Goal: Task Accomplishment & Management: Manage account settings

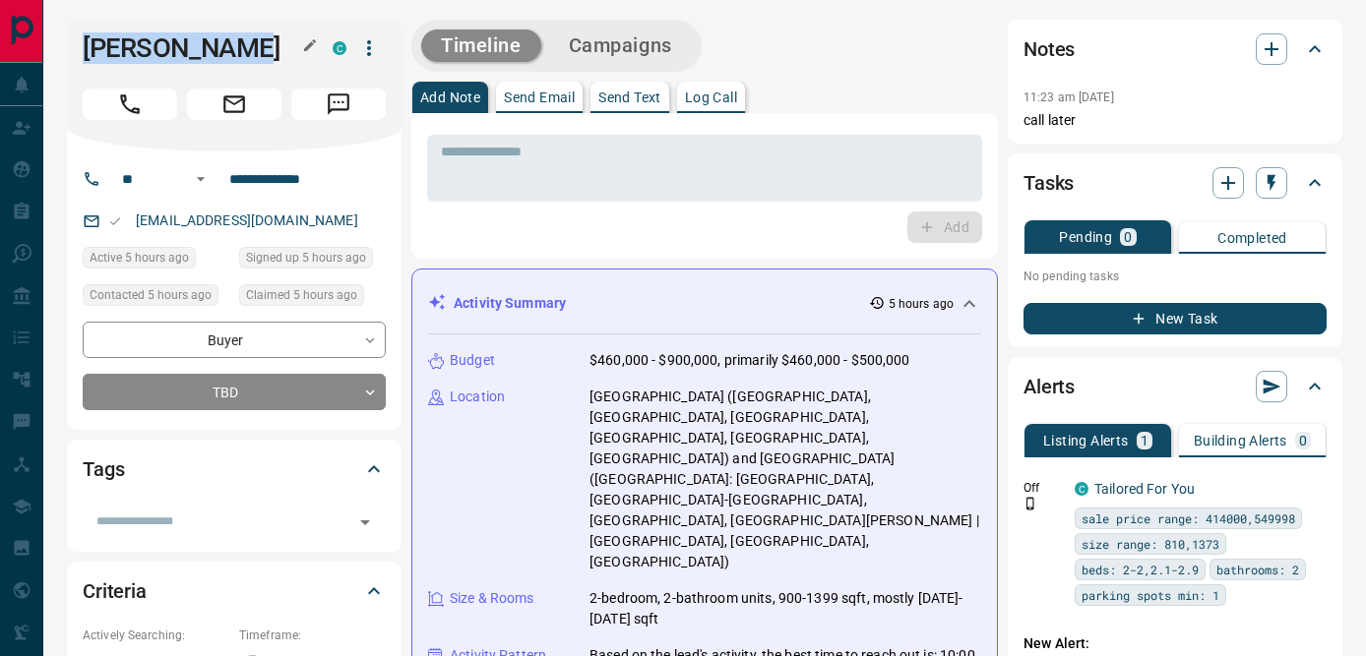
drag, startPoint x: 87, startPoint y: 53, endPoint x: 256, endPoint y: 53, distance: 169.3
click at [256, 53] on h1 "[PERSON_NAME]" at bounding box center [193, 47] width 220 height 31
copy h1 "[PERSON_NAME]"
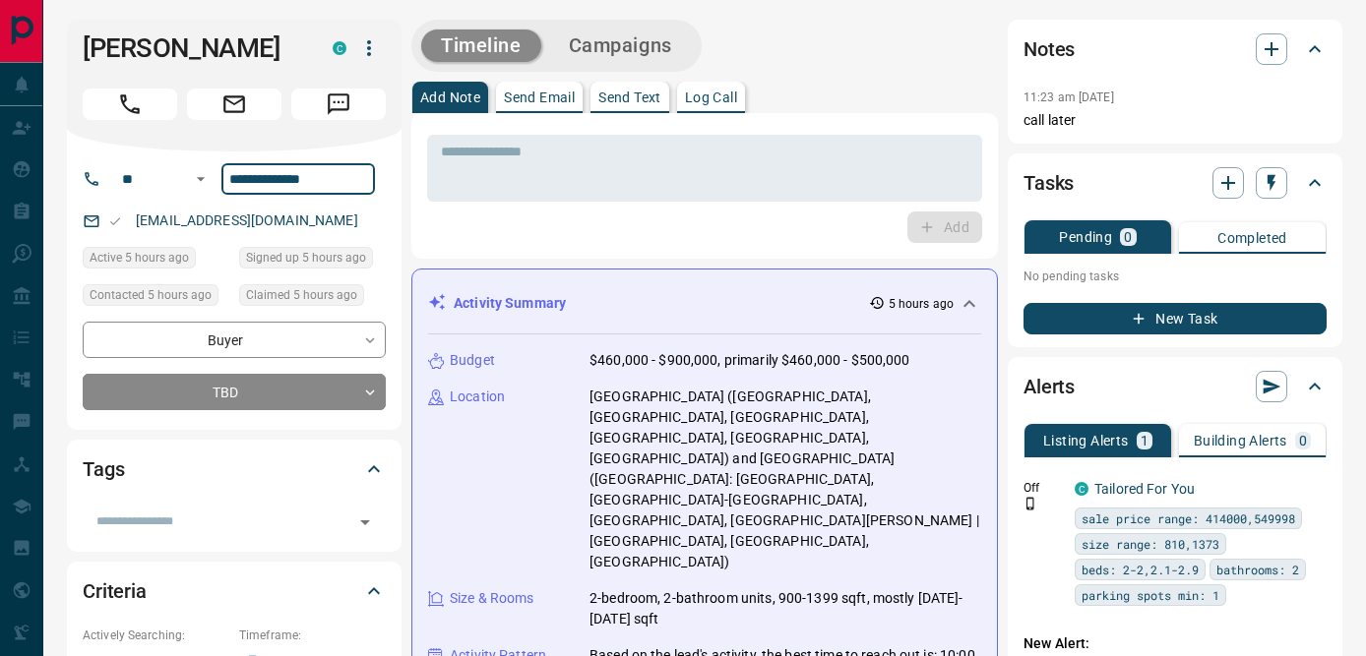
click at [267, 181] on input "**********" at bounding box center [298, 178] width 154 height 31
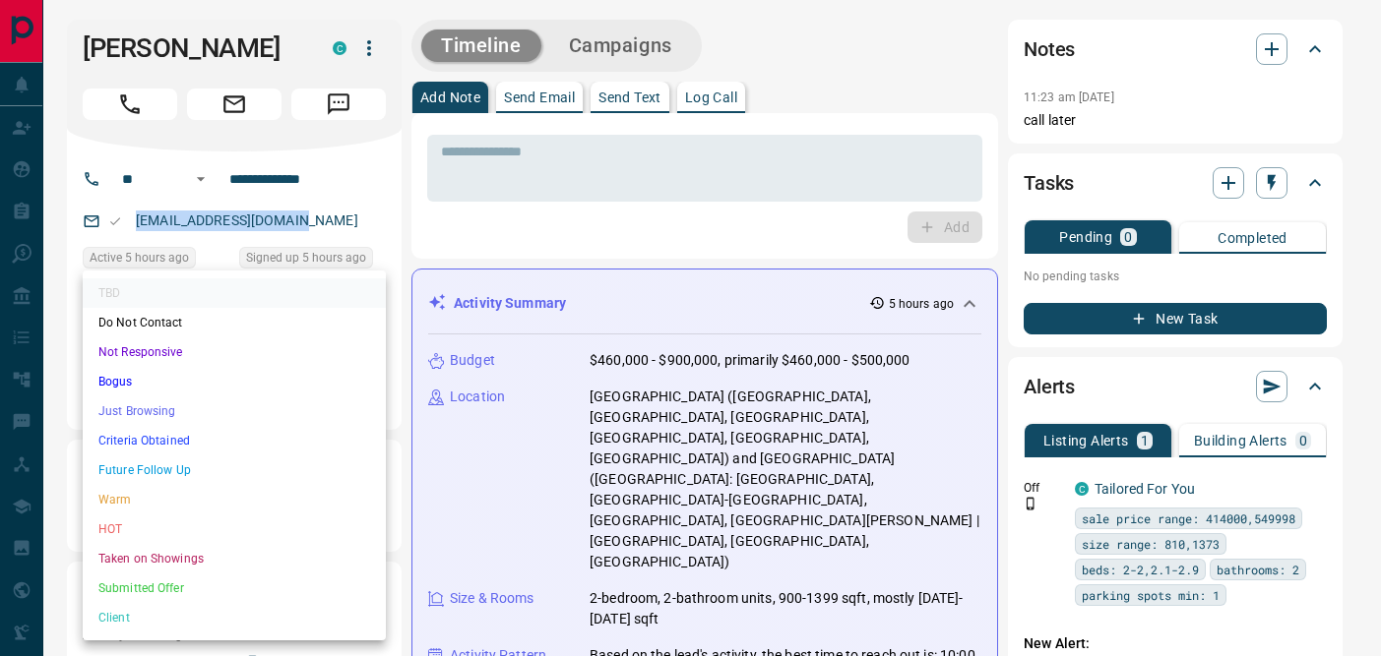
click at [163, 349] on li "Not Responsive" at bounding box center [234, 353] width 303 height 30
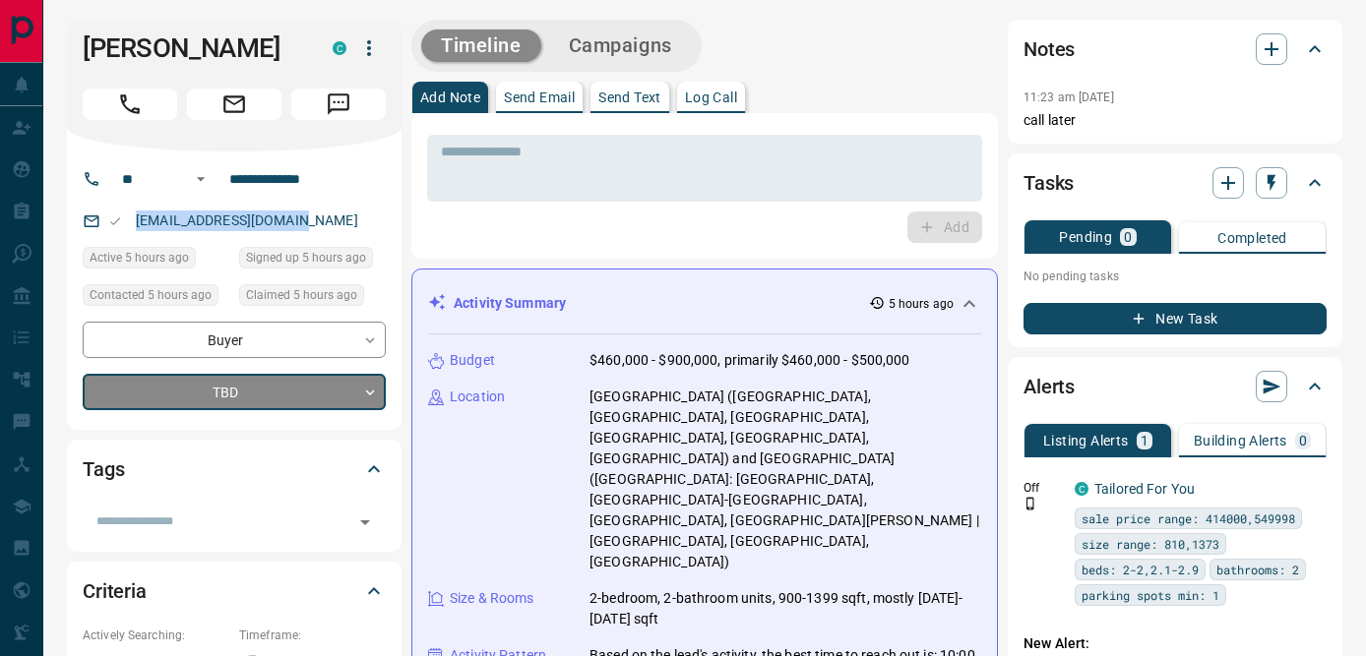
click at [538, 171] on div "TBD Do Not Contact Not Responsive Bogus Just Browsing Criteria Obtained Future …" at bounding box center [683, 328] width 1366 height 656
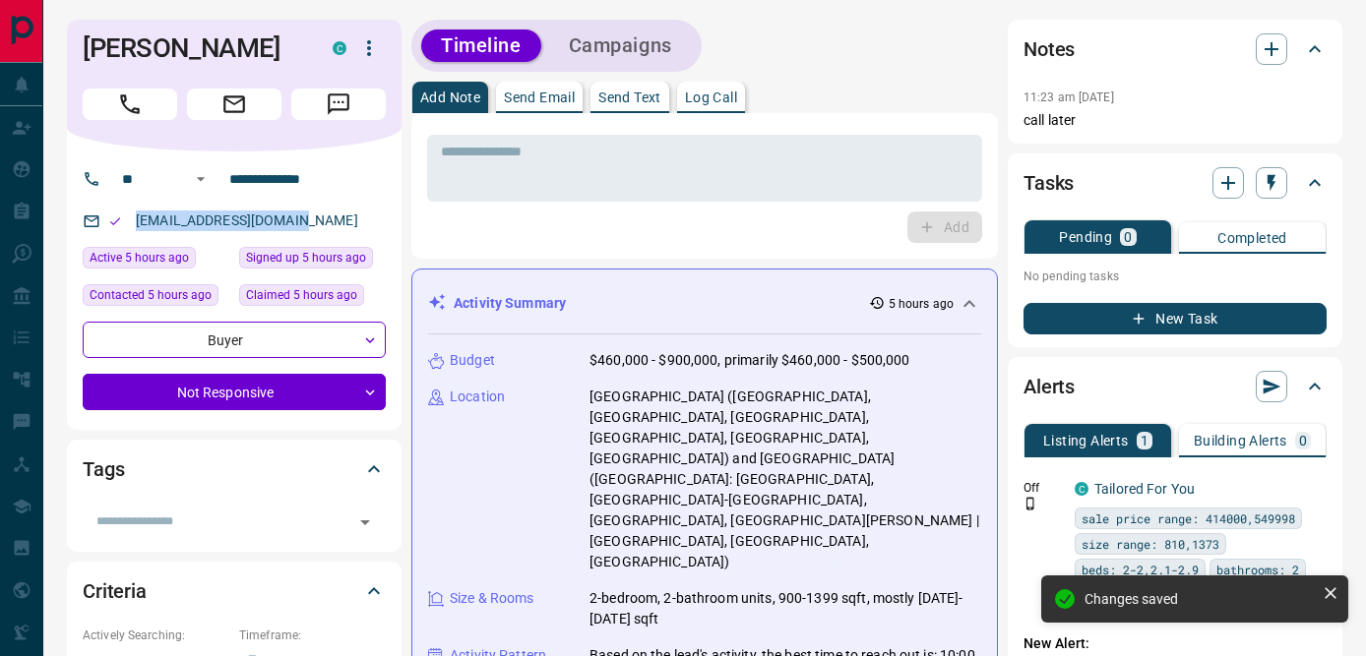
type input "*"
click at [538, 171] on textarea at bounding box center [705, 169] width 528 height 50
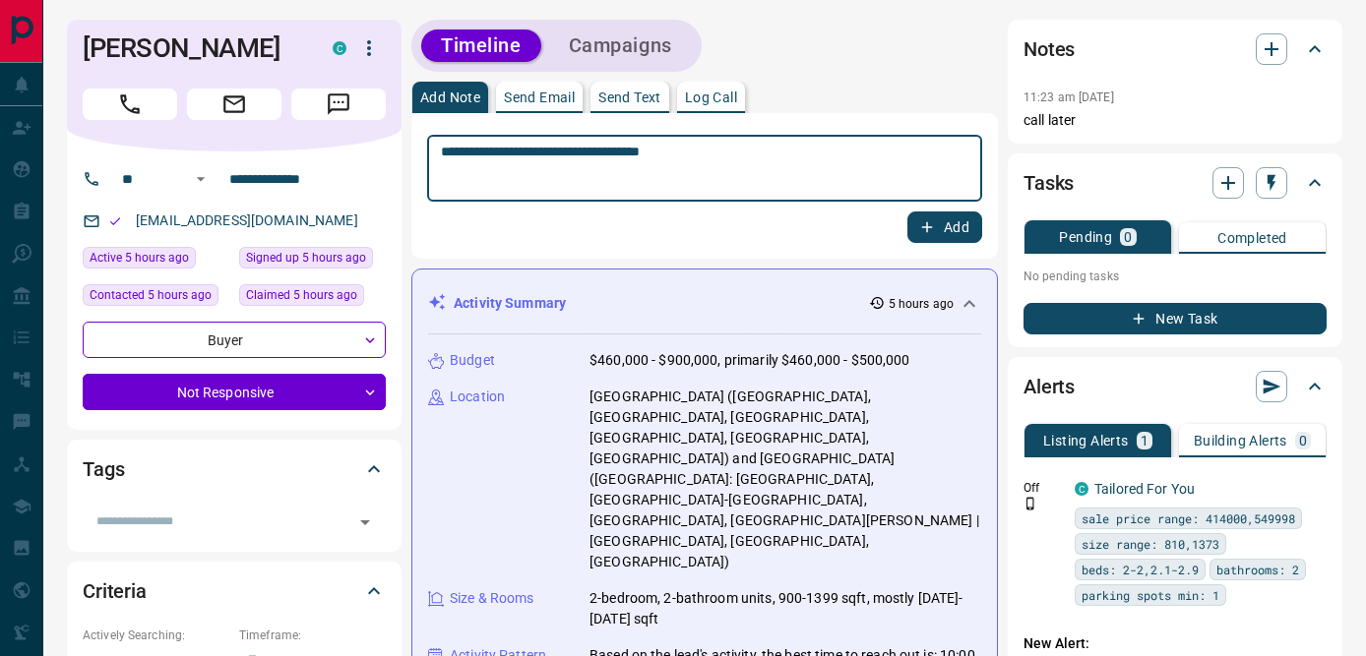
type textarea "**********"
click at [959, 225] on button "Add" at bounding box center [944, 227] width 75 height 31
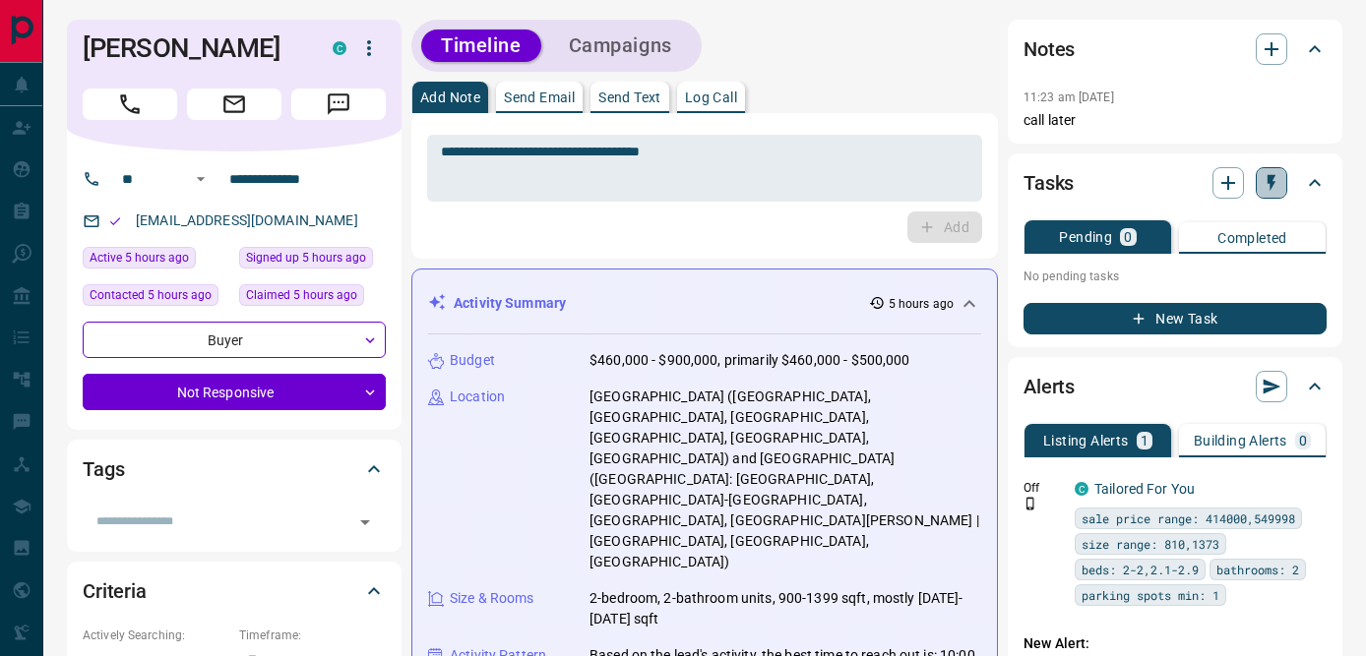
click at [1276, 186] on icon "button" at bounding box center [1272, 183] width 20 height 20
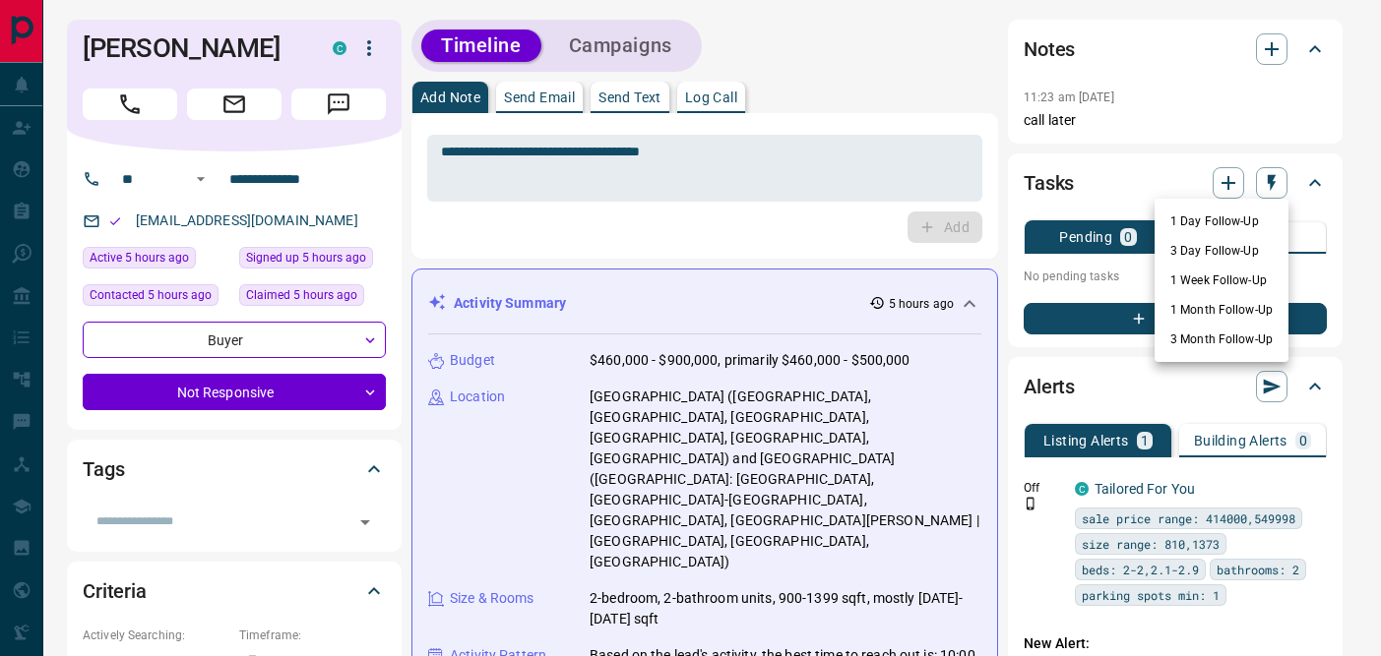
click at [1222, 219] on li "1 Day Follow-Up" at bounding box center [1222, 222] width 134 height 30
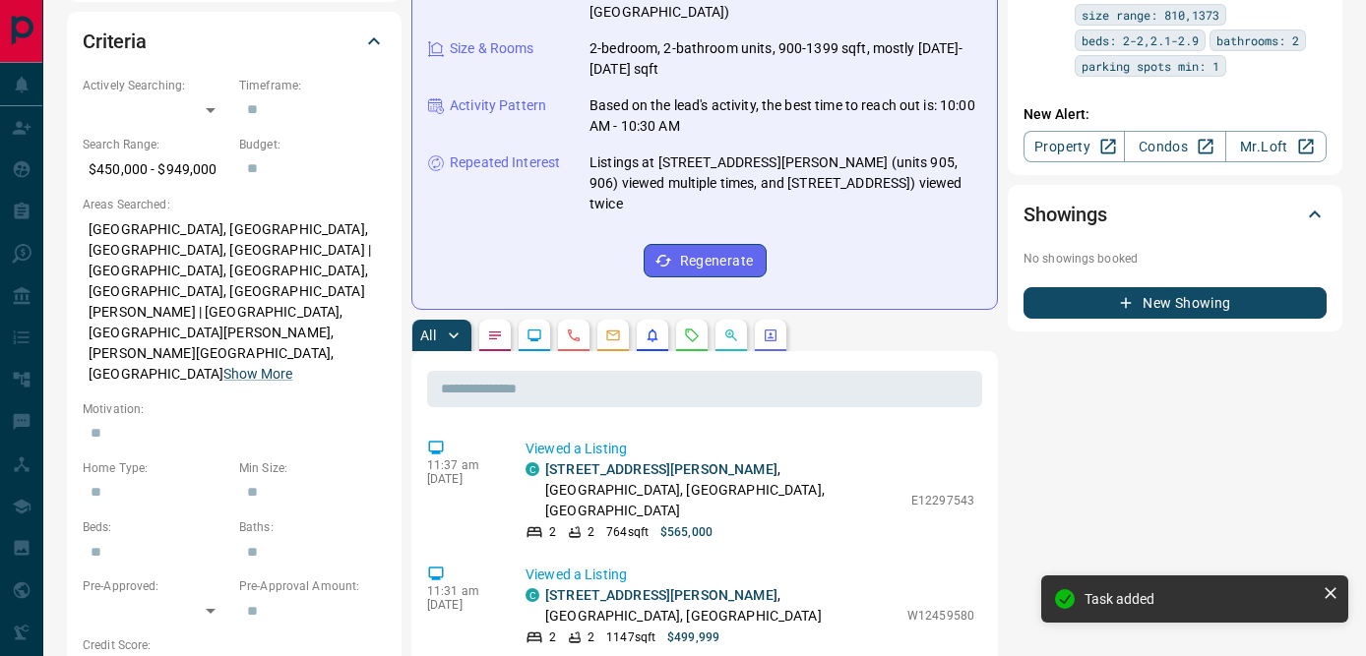
scroll to position [619, 0]
